Goal: Information Seeking & Learning: Learn about a topic

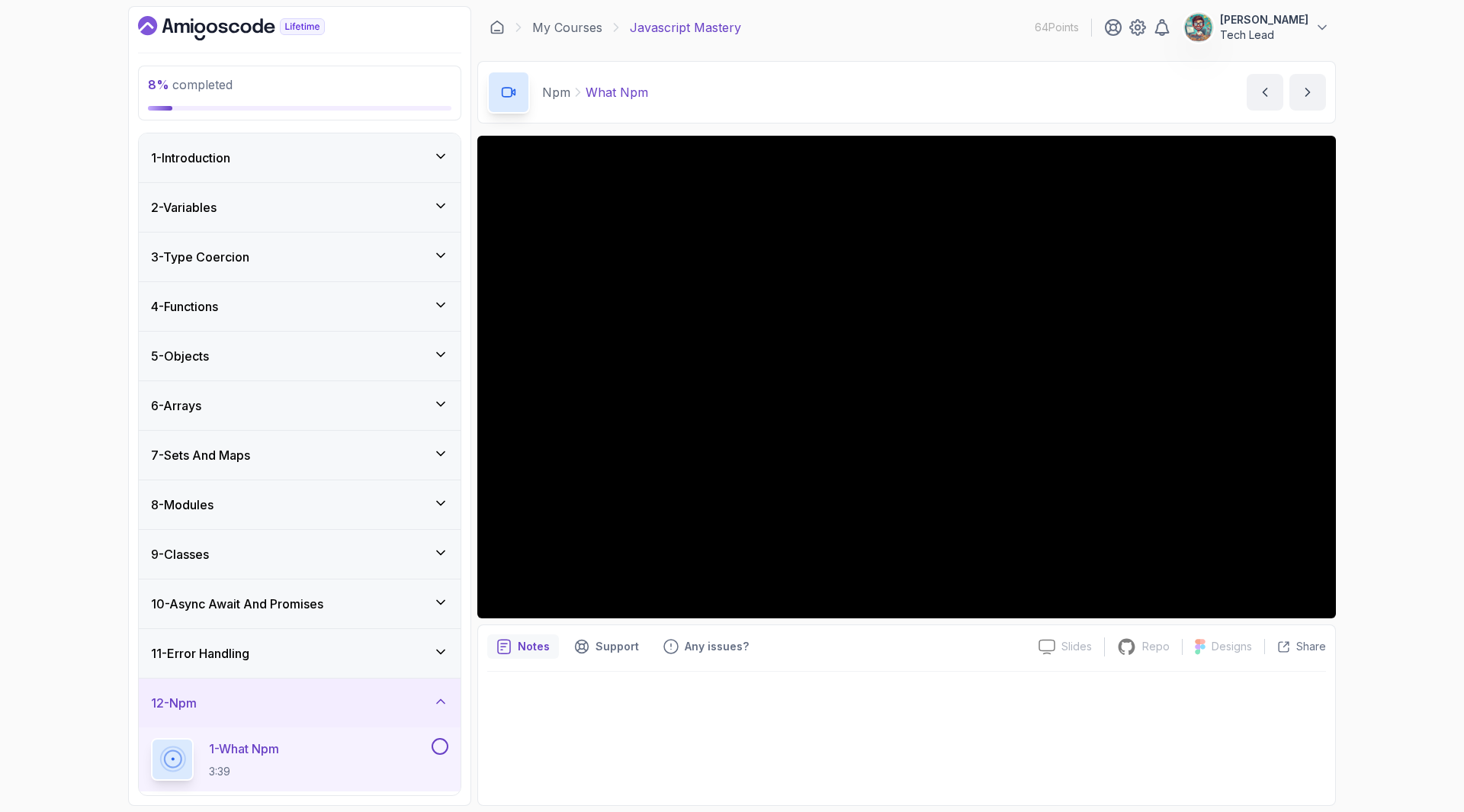
scroll to position [381, 0]
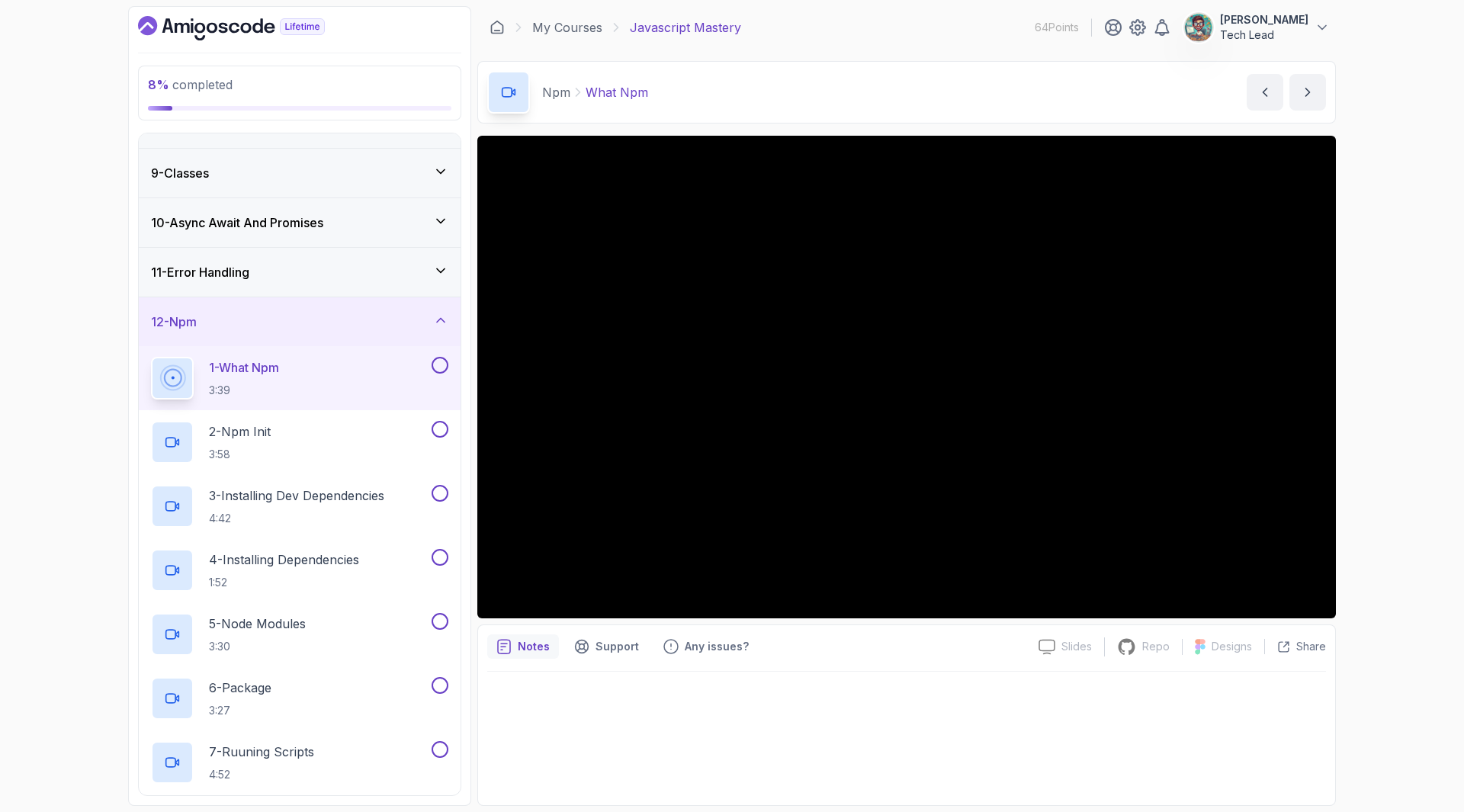
click at [35, 175] on div "8 % completed 1 - Introduction 2 - Variables 3 - Type Coercion 4 - Functions 5 …" at bounding box center [732, 406] width 1464 height 812
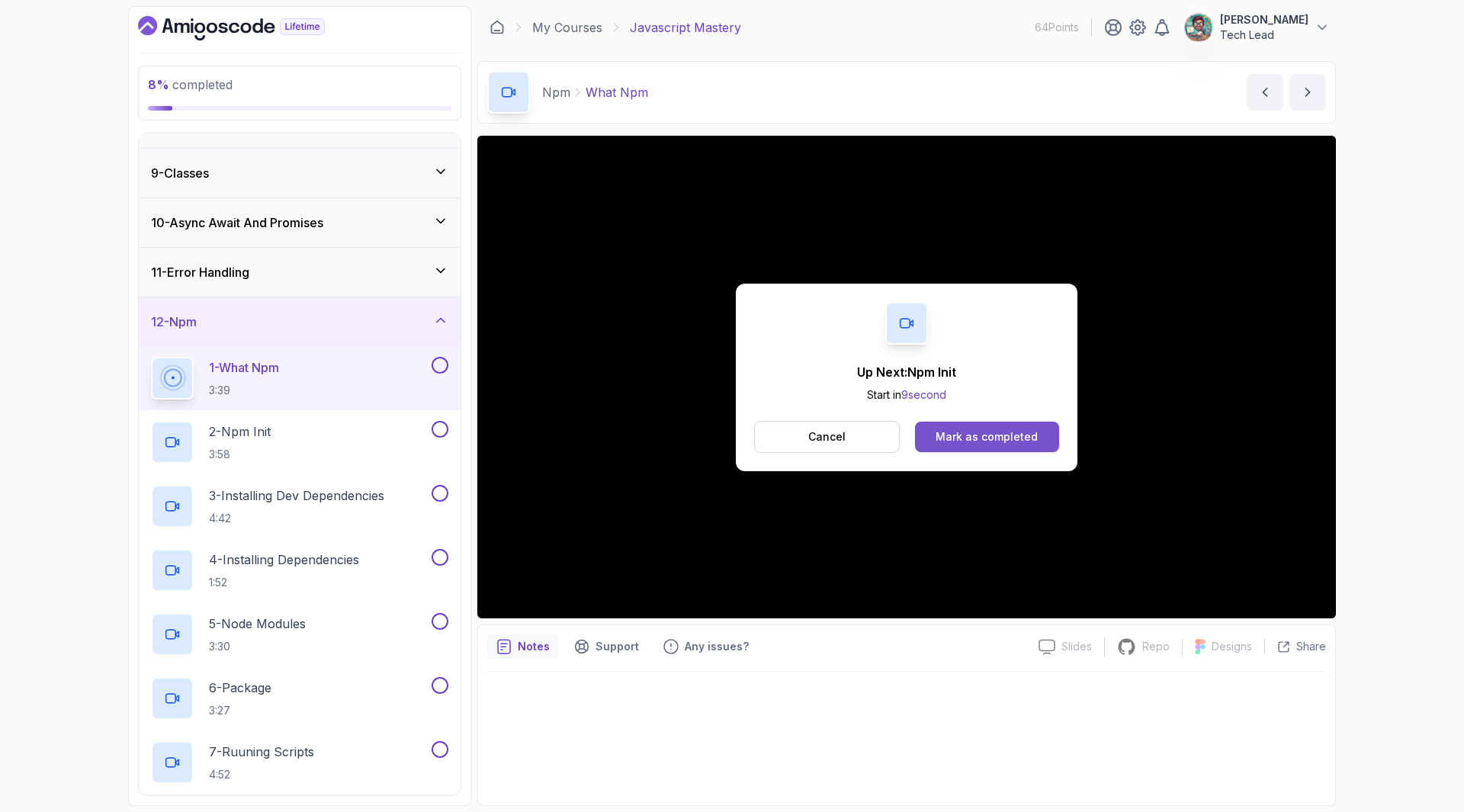
click at [1000, 442] on div "Mark as completed" at bounding box center [987, 437] width 103 height 15
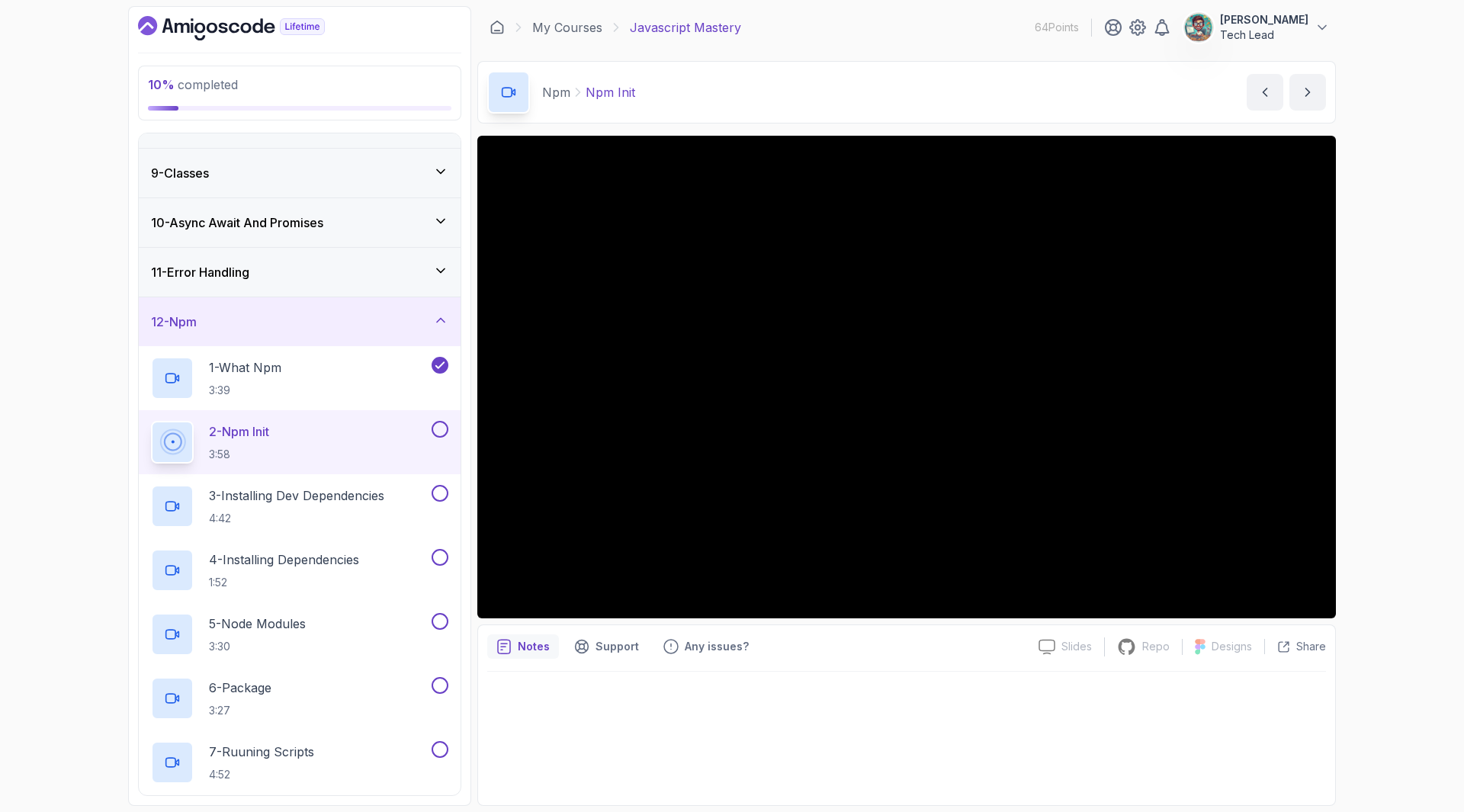
drag, startPoint x: 862, startPoint y: 93, endPoint x: 832, endPoint y: 34, distance: 66.2
click at [832, 34] on div "My Courses Javascript Mastery 64 Points [PERSON_NAME] Tech Lead" at bounding box center [906, 27] width 859 height 43
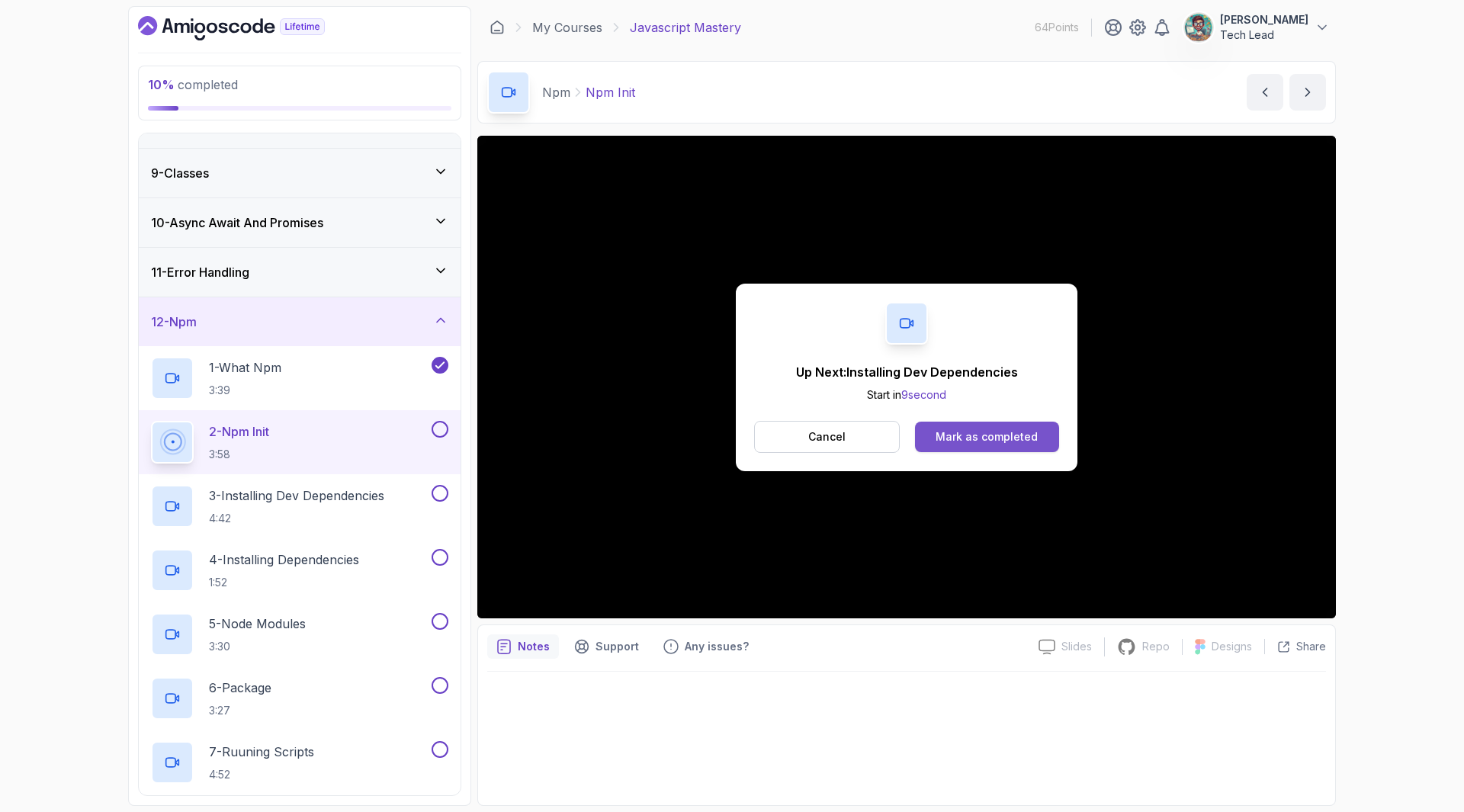
click at [963, 440] on div "Mark as completed" at bounding box center [987, 437] width 103 height 15
